Goal: Find specific page/section: Find specific page/section

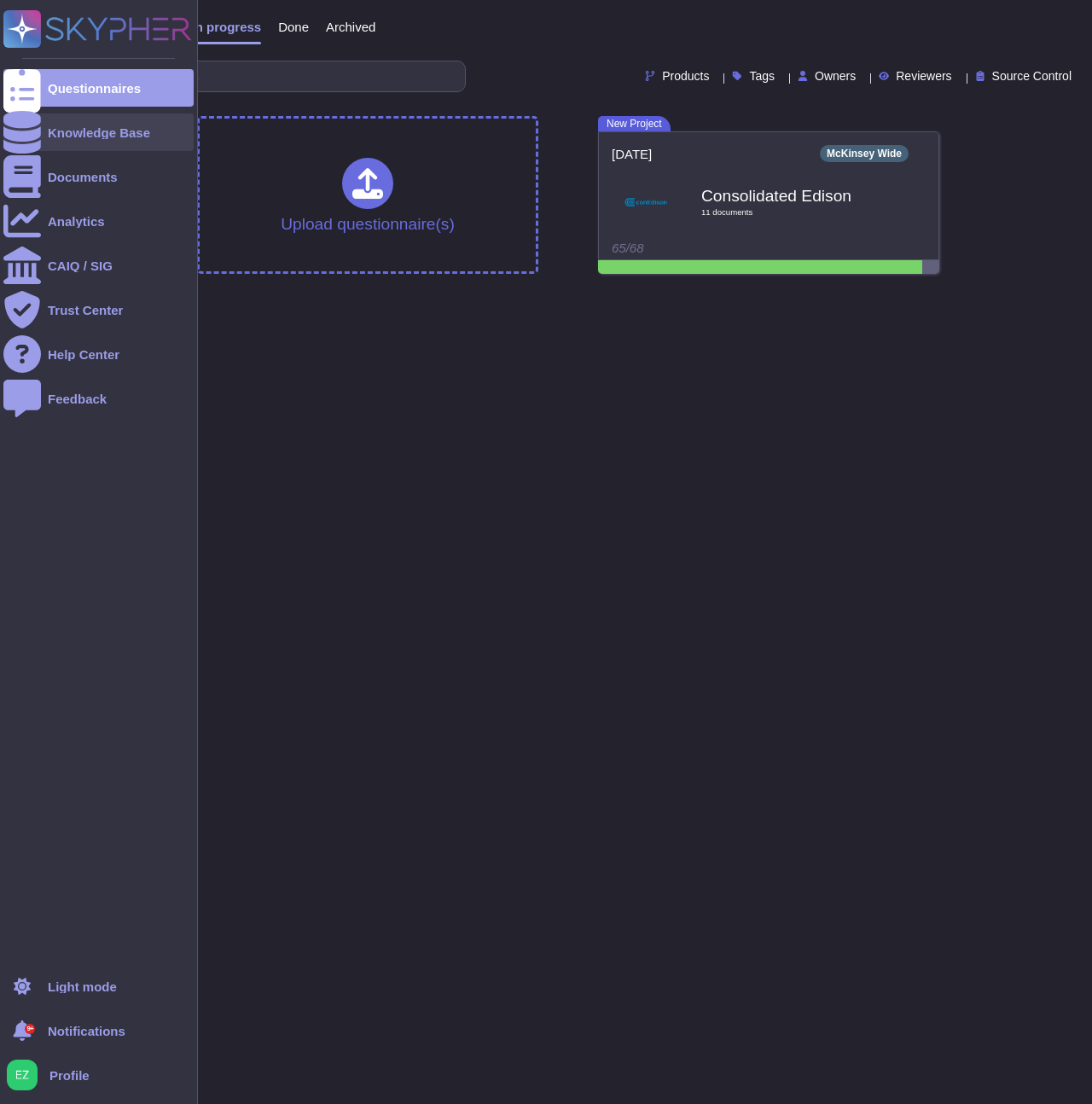
click at [33, 140] on div at bounding box center [22, 132] width 38 height 38
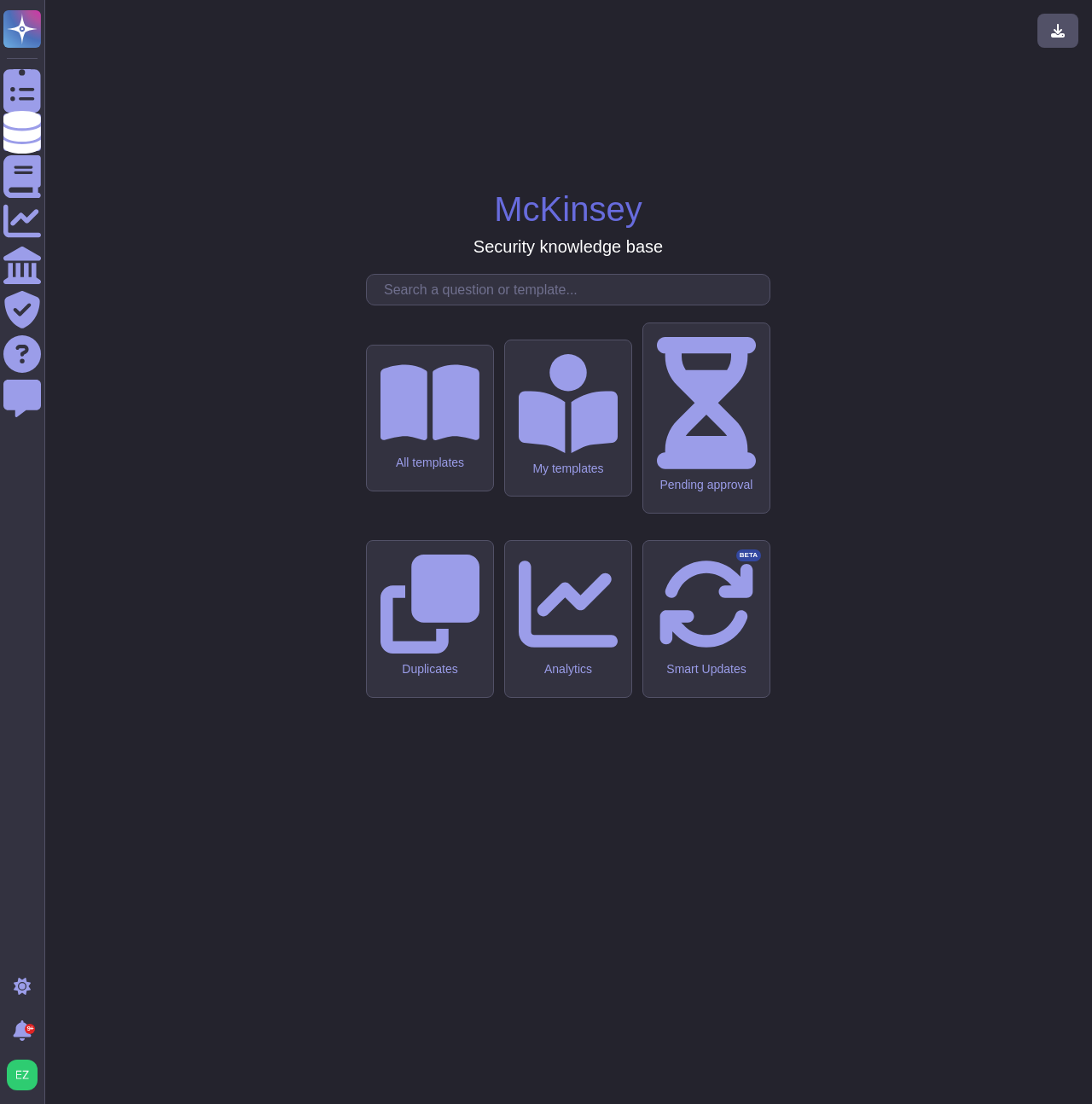
click at [531, 305] on input "text" at bounding box center [572, 290] width 394 height 30
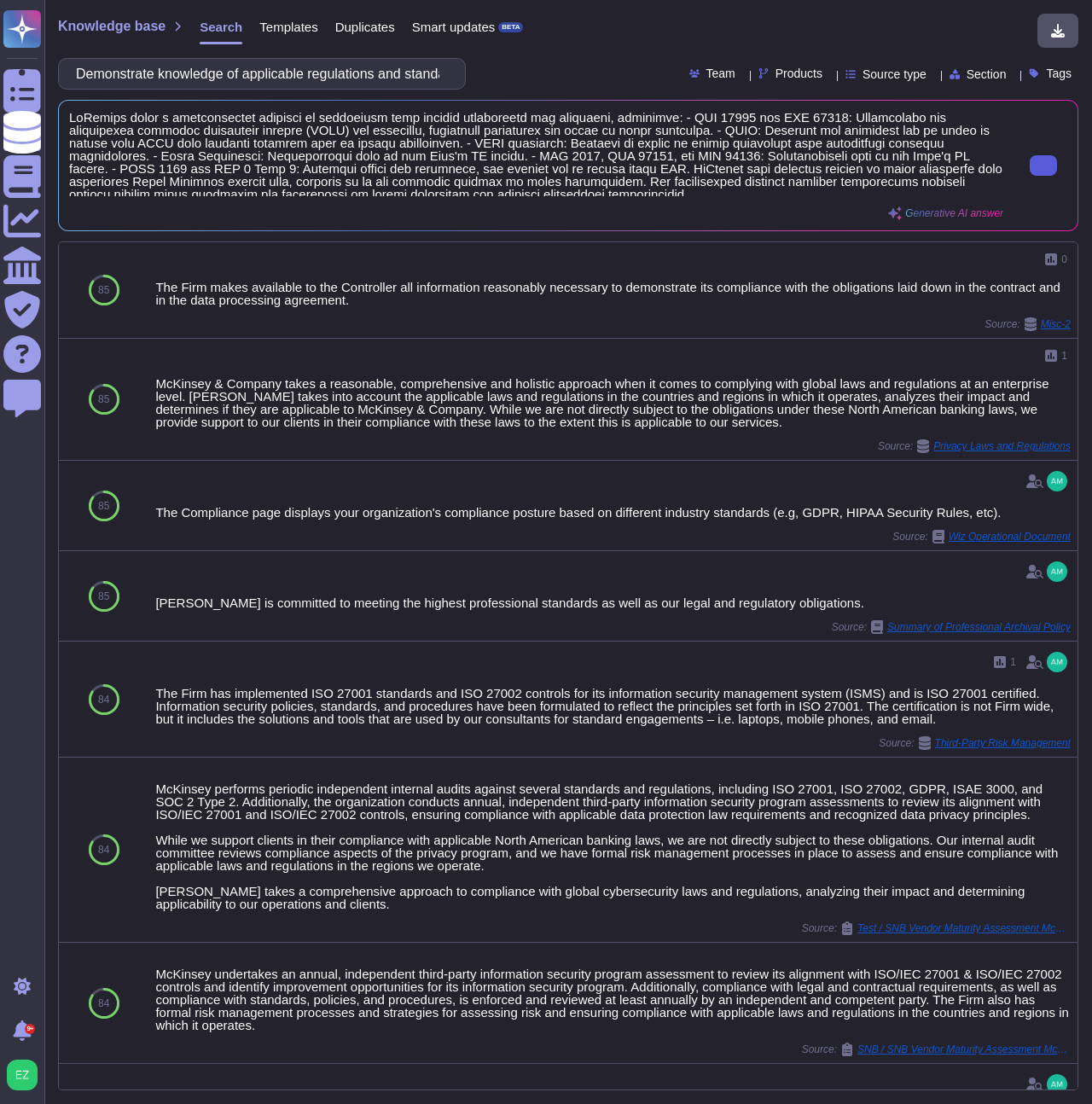
click at [1046, 163] on button at bounding box center [1044, 165] width 27 height 20
